Goal: Find specific page/section

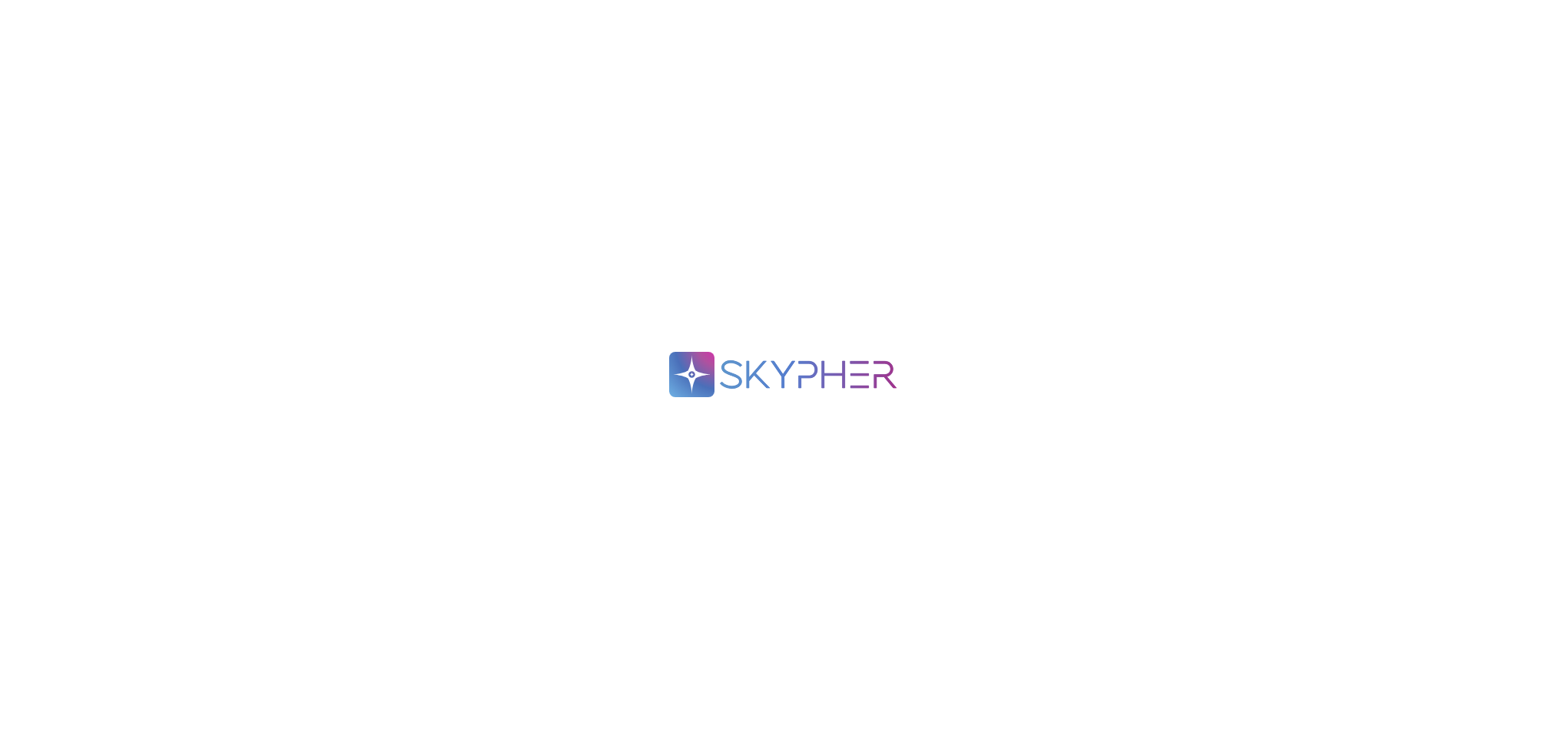
click at [494, 239] on div ".spin { animation: rotate 2s linear infinite; transform-origin: 90px 90px; } @k…" at bounding box center [784, 374] width 1568 height 749
